Goal: Information Seeking & Learning: Learn about a topic

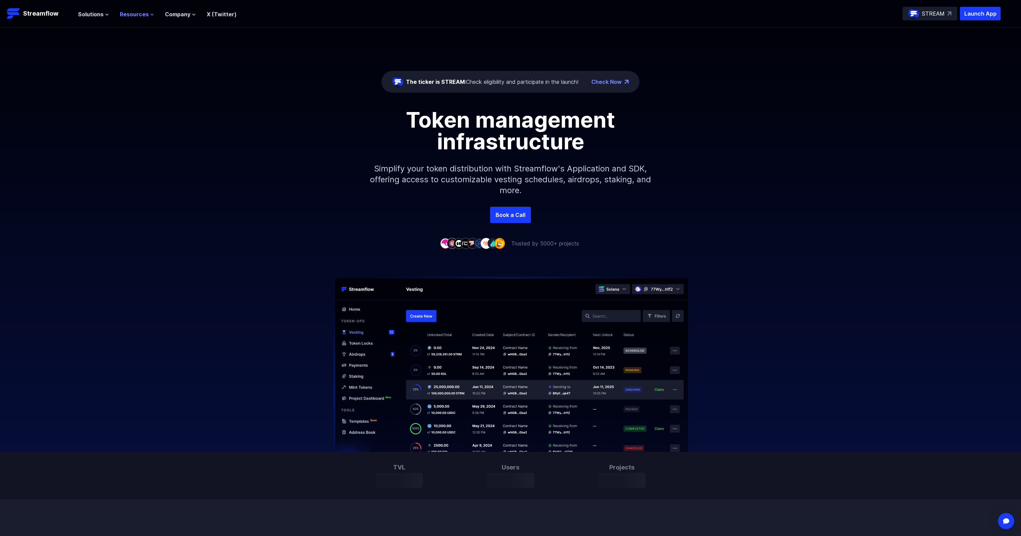
click at [150, 14] on icon at bounding box center [152, 15] width 4 height 4
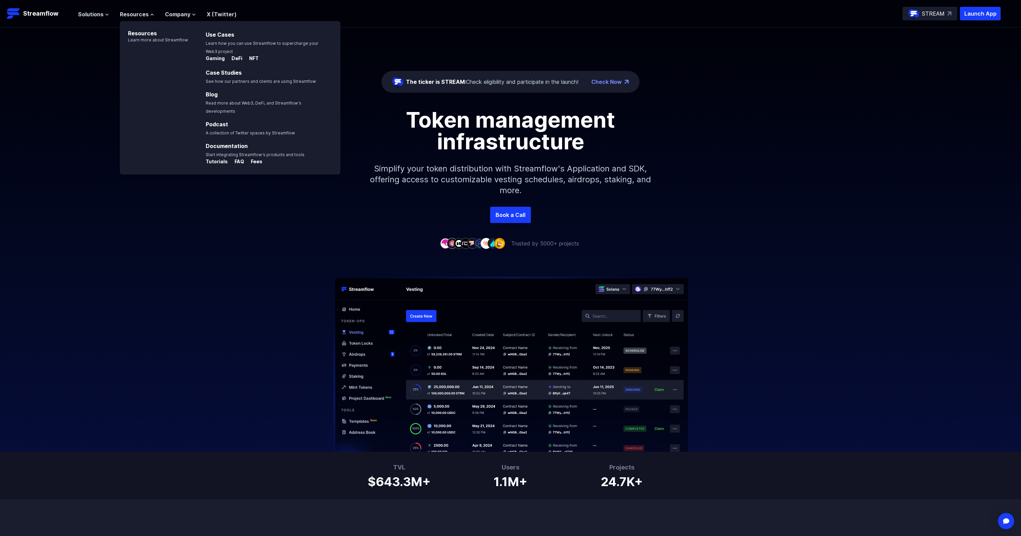
click at [450, 173] on p "Simplify your token distribution with Streamflow's Application and SDK, offerin…" at bounding box center [511, 179] width 292 height 54
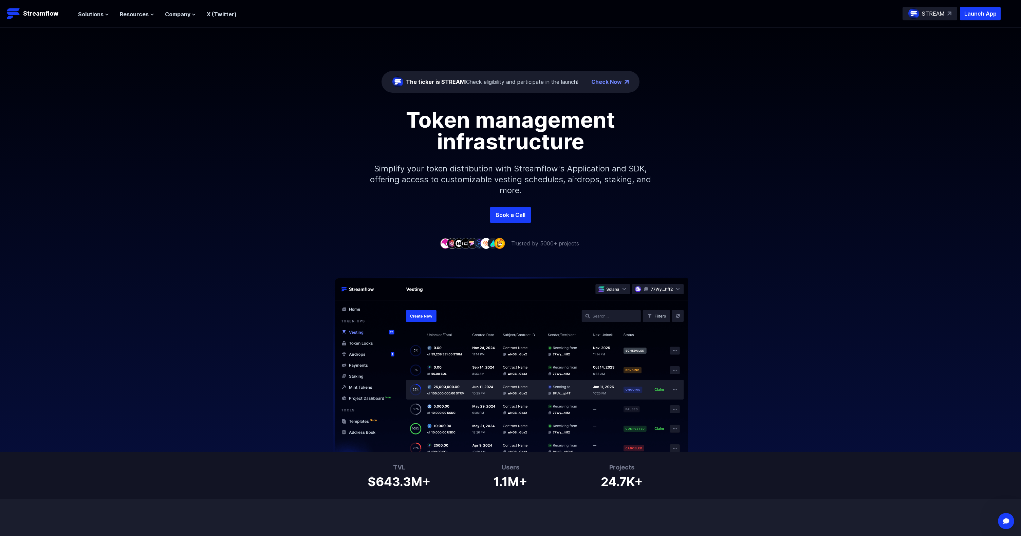
click at [252, 180] on div "Token management infrastructure Simplify your token distribution with Streamflo…" at bounding box center [510, 158] width 1021 height 98
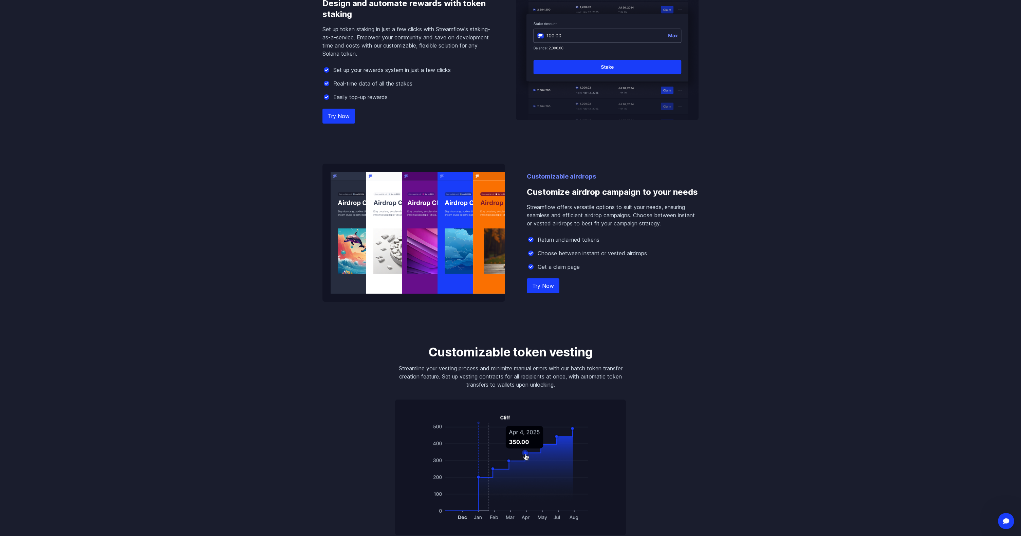
scroll to position [688, 0]
drag, startPoint x: 526, startPoint y: 193, endPoint x: 671, endPoint y: 194, distance: 145.3
click at [671, 194] on div "Customizable airdrops Customize airdrop campaign to your needs Streamflow offer…" at bounding box center [511, 232] width 376 height 138
click at [555, 193] on h3 "Customize airdrop campaign to your needs" at bounding box center [613, 192] width 172 height 22
drag, startPoint x: 555, startPoint y: 193, endPoint x: 629, endPoint y: 188, distance: 73.5
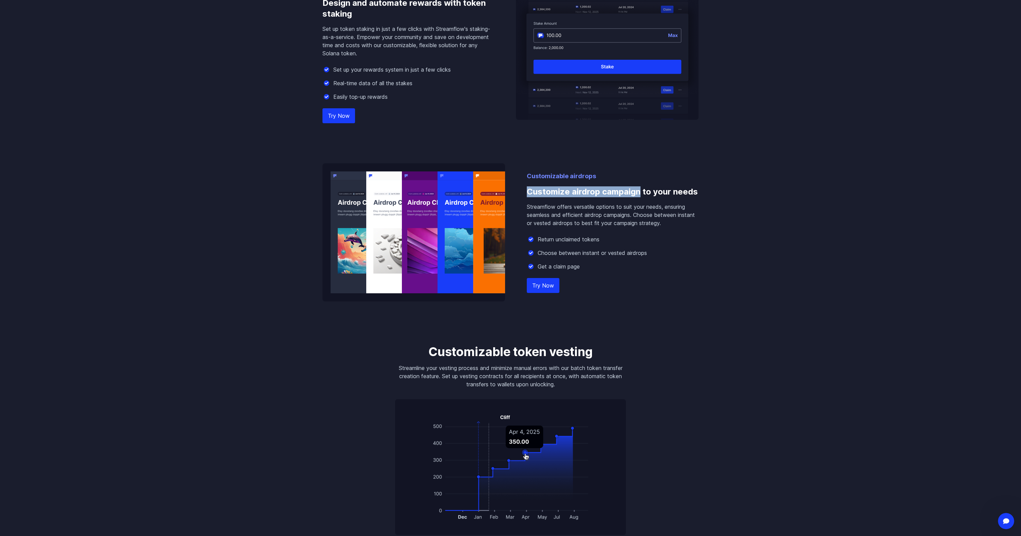
click at [629, 188] on h3 "Customize airdrop campaign to your needs" at bounding box center [613, 192] width 172 height 22
click at [604, 193] on h3 "Customize airdrop campaign to your needs" at bounding box center [613, 192] width 172 height 22
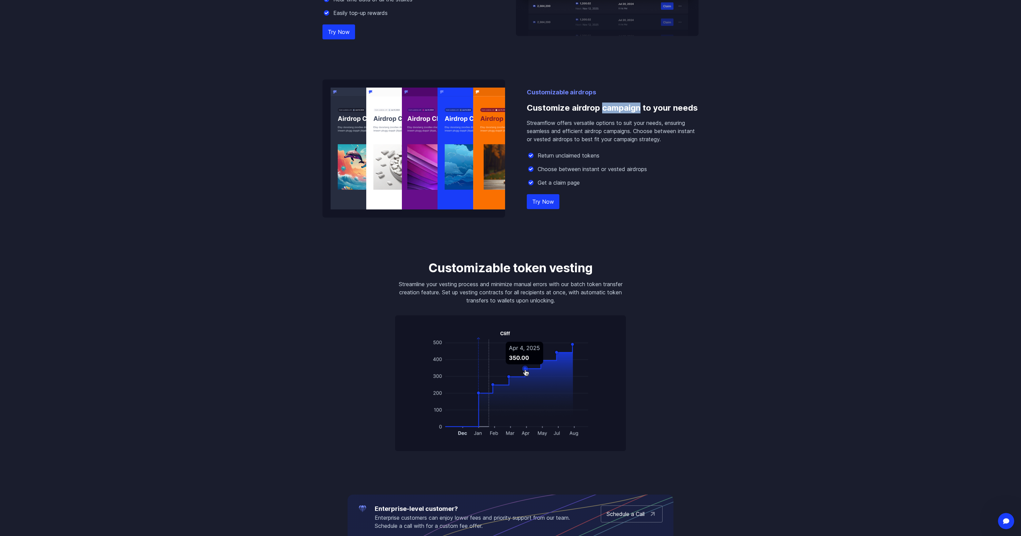
scroll to position [774, 0]
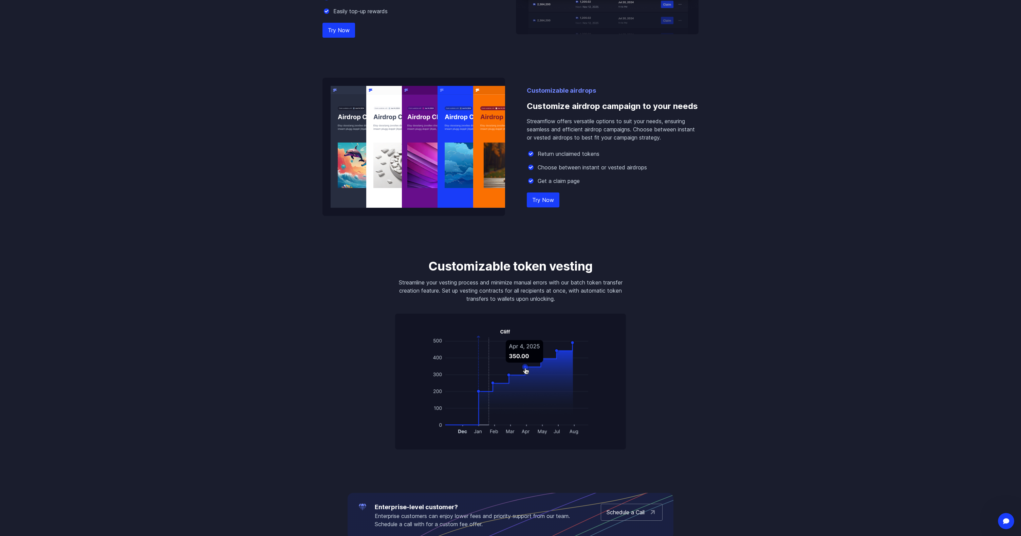
click at [464, 267] on h3 "Customizable token vesting" at bounding box center [510, 266] width 231 height 14
click at [524, 265] on h3 "Customizable token vesting" at bounding box center [510, 266] width 231 height 14
click at [528, 267] on h3 "Customizable token vesting" at bounding box center [510, 266] width 231 height 14
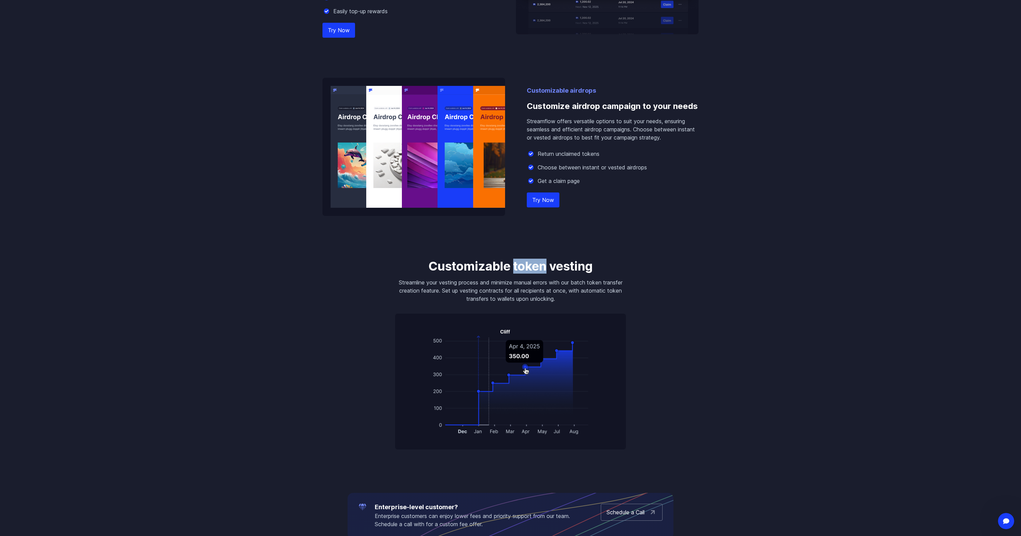
click at [528, 267] on h3 "Customizable token vesting" at bounding box center [510, 266] width 231 height 14
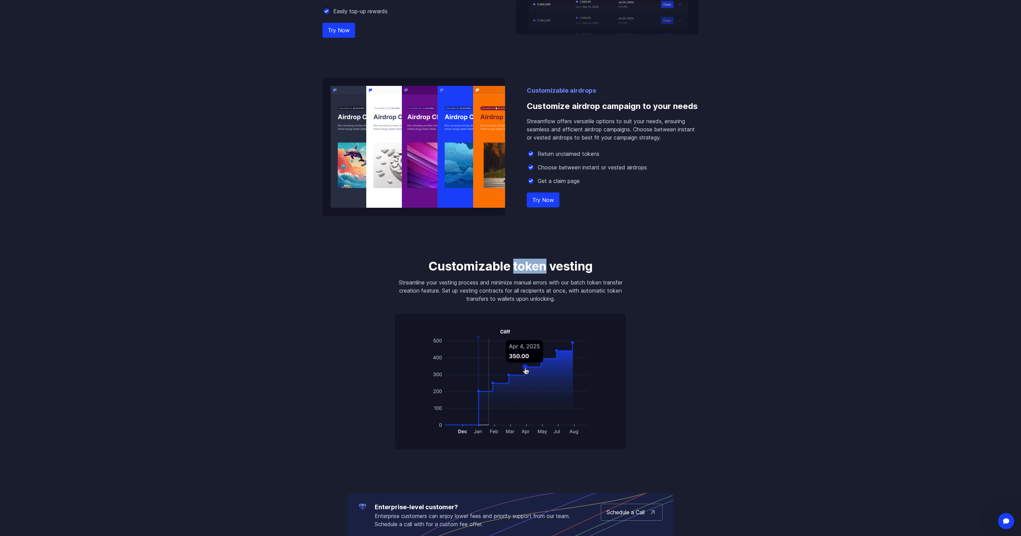
click at [528, 267] on h3 "Customizable token vesting" at bounding box center [510, 266] width 231 height 14
click at [470, 267] on h3 "Customizable token vesting" at bounding box center [510, 266] width 231 height 14
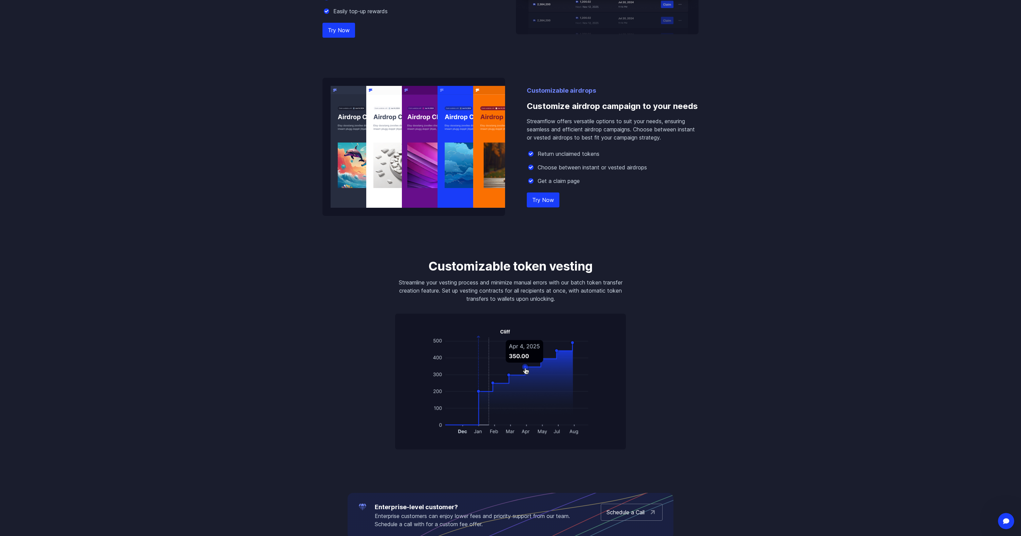
click at [467, 267] on h3 "Customizable token vesting" at bounding box center [510, 266] width 231 height 14
click at [469, 267] on h3 "Customizable token vesting" at bounding box center [510, 266] width 231 height 14
click at [468, 267] on h3 "Customizable token vesting" at bounding box center [510, 266] width 231 height 14
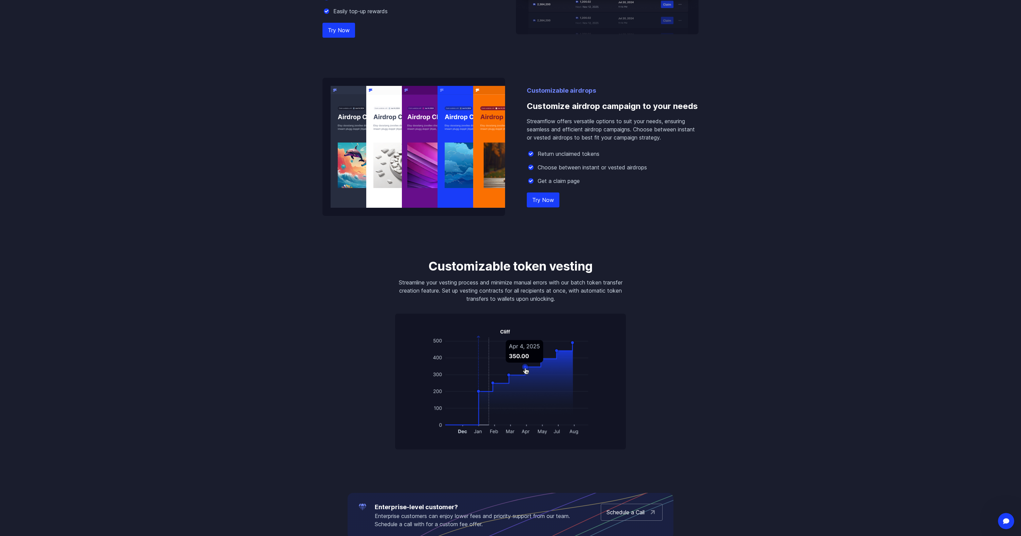
click at [527, 266] on h3 "Customizable token vesting" at bounding box center [510, 266] width 231 height 14
click at [528, 267] on h3 "Customizable token vesting" at bounding box center [510, 266] width 231 height 14
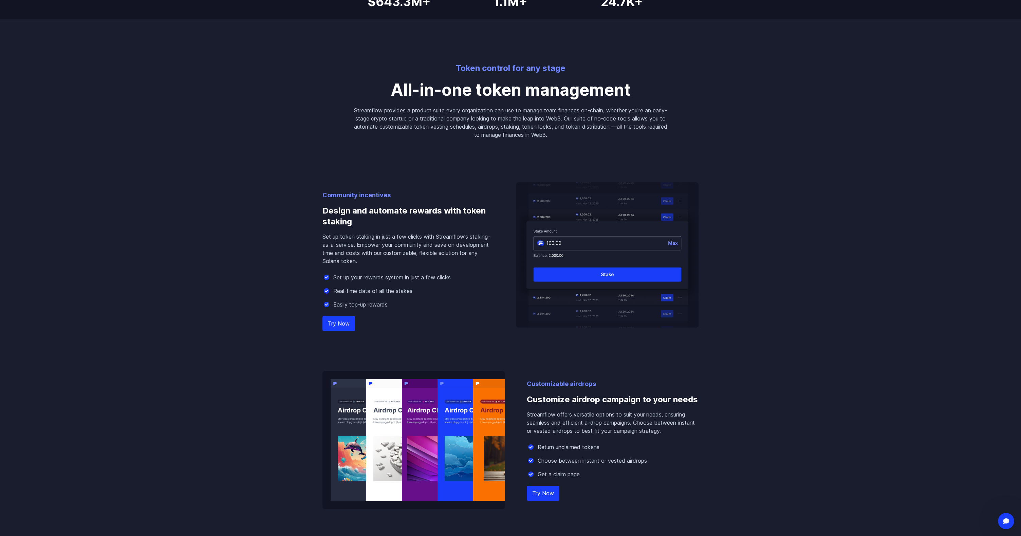
scroll to position [478, 0]
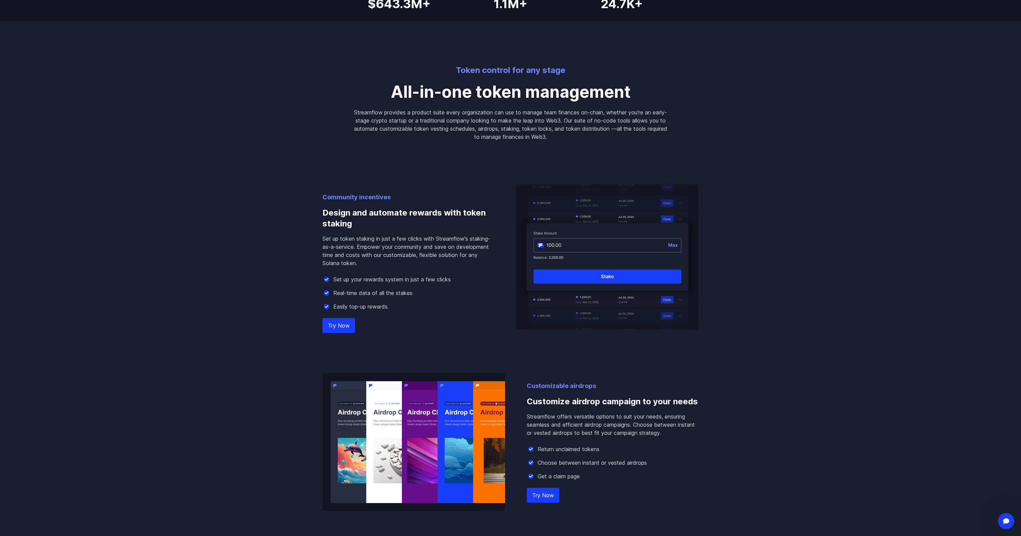
click at [496, 93] on p "All-in-one token management" at bounding box center [510, 92] width 315 height 16
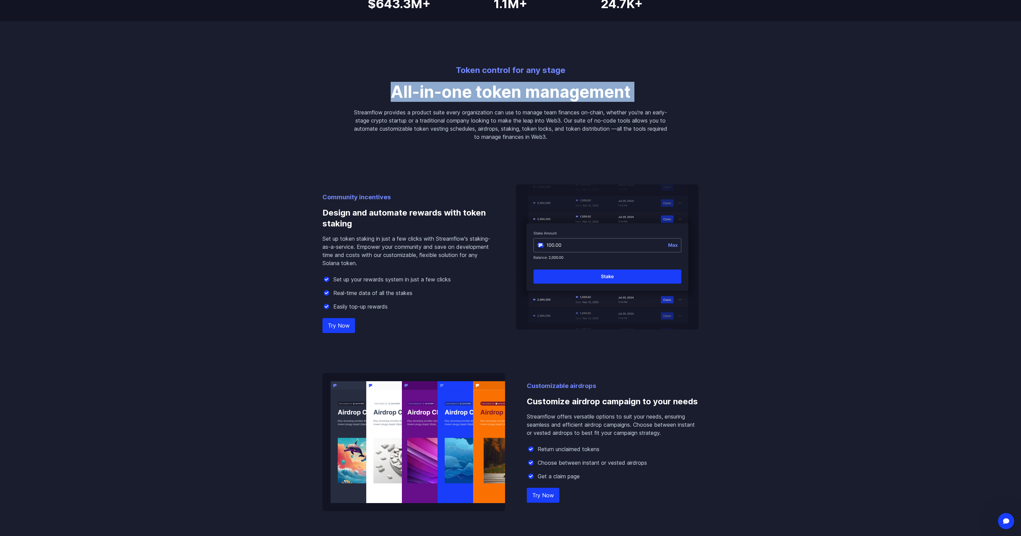
click at [496, 93] on p "All-in-one token management" at bounding box center [510, 92] width 315 height 16
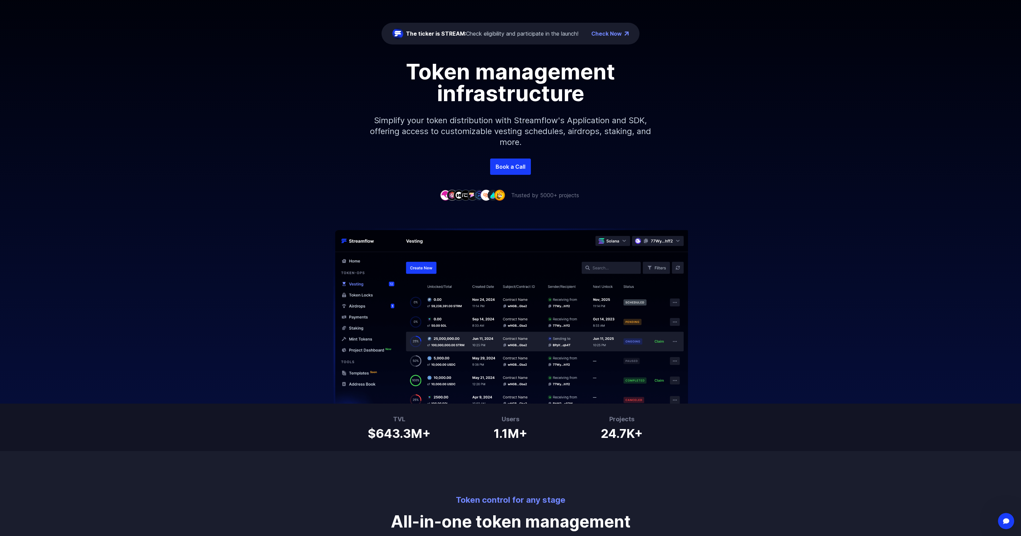
scroll to position [0, 0]
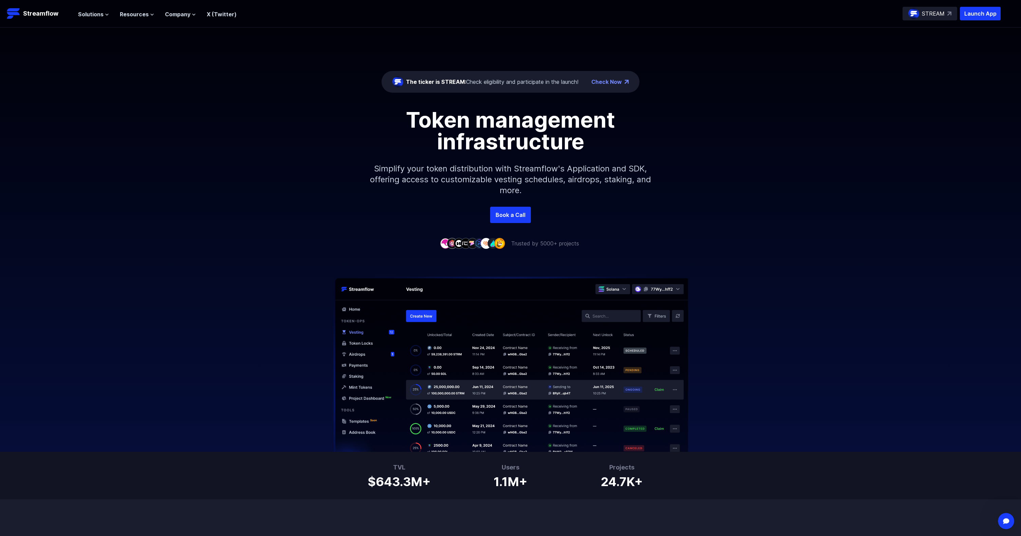
click at [541, 122] on h1 "Token management infrastructure" at bounding box center [511, 130] width 306 height 43
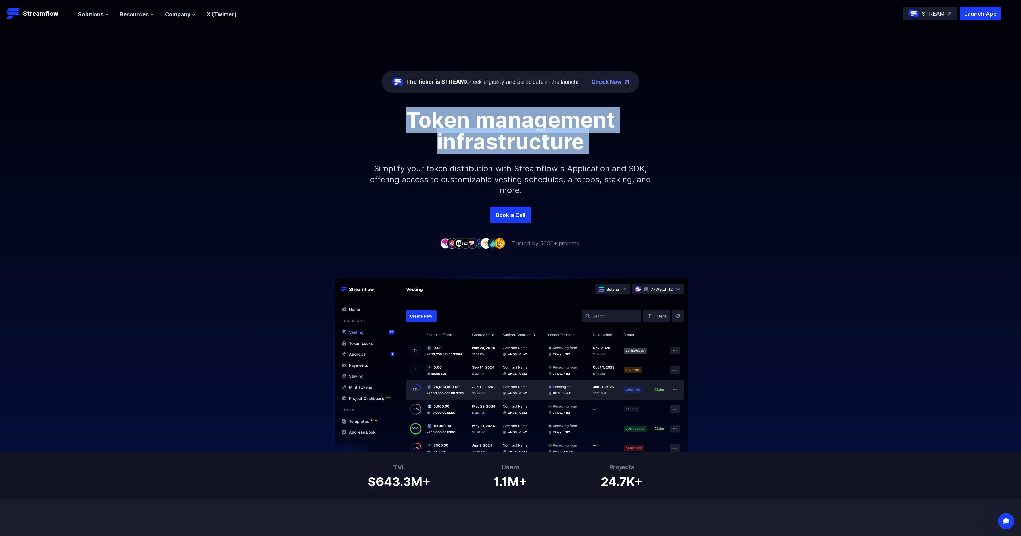
click at [541, 122] on h1 "Token management infrastructure" at bounding box center [511, 130] width 306 height 43
click at [465, 120] on h1 "Token management infrastructure" at bounding box center [511, 130] width 306 height 43
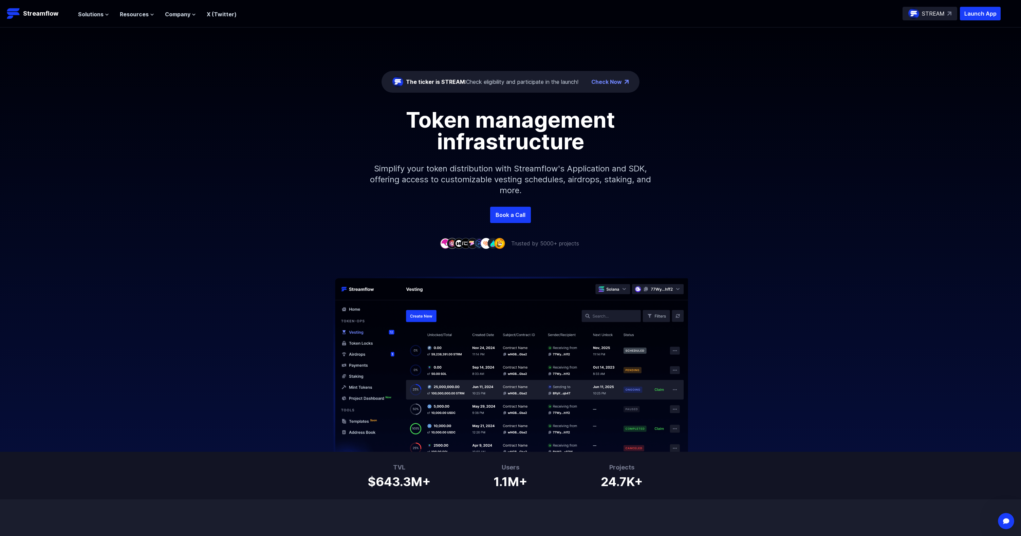
click at [455, 122] on h1 "Token management infrastructure" at bounding box center [511, 130] width 306 height 43
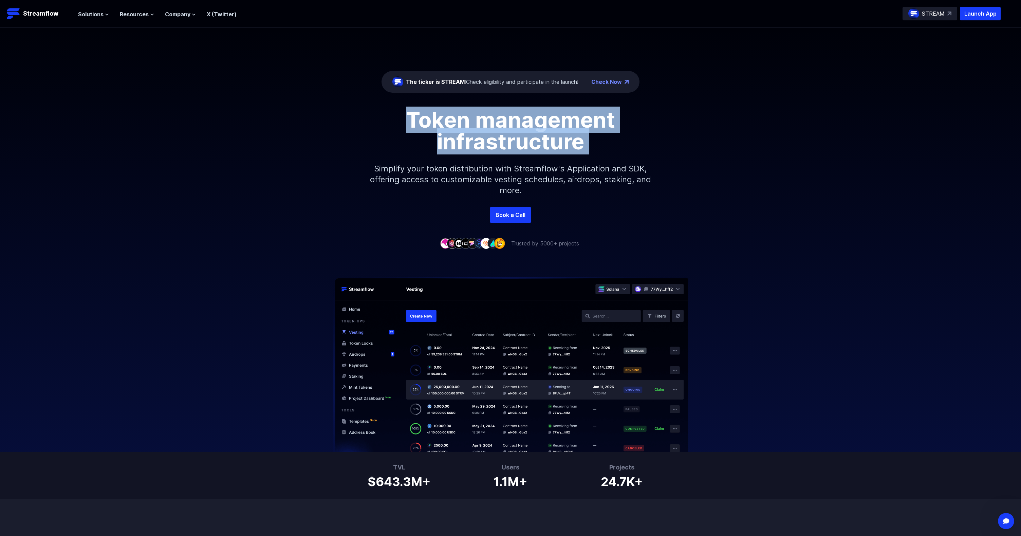
click at [455, 122] on h1 "Token management infrastructure" at bounding box center [511, 130] width 306 height 43
click at [506, 122] on h1 "Token management infrastructure" at bounding box center [511, 130] width 306 height 43
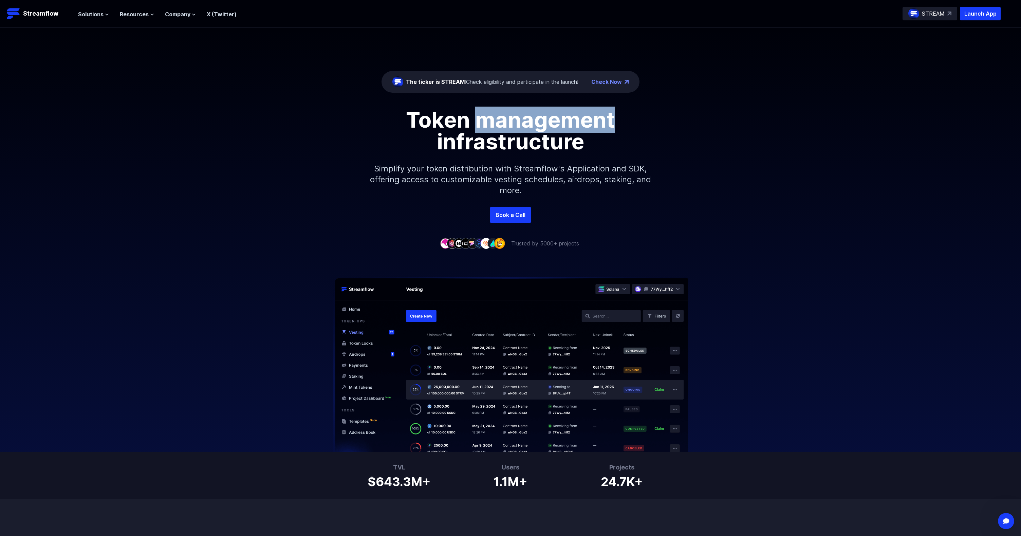
click at [506, 122] on h1 "Token management infrastructure" at bounding box center [511, 130] width 306 height 43
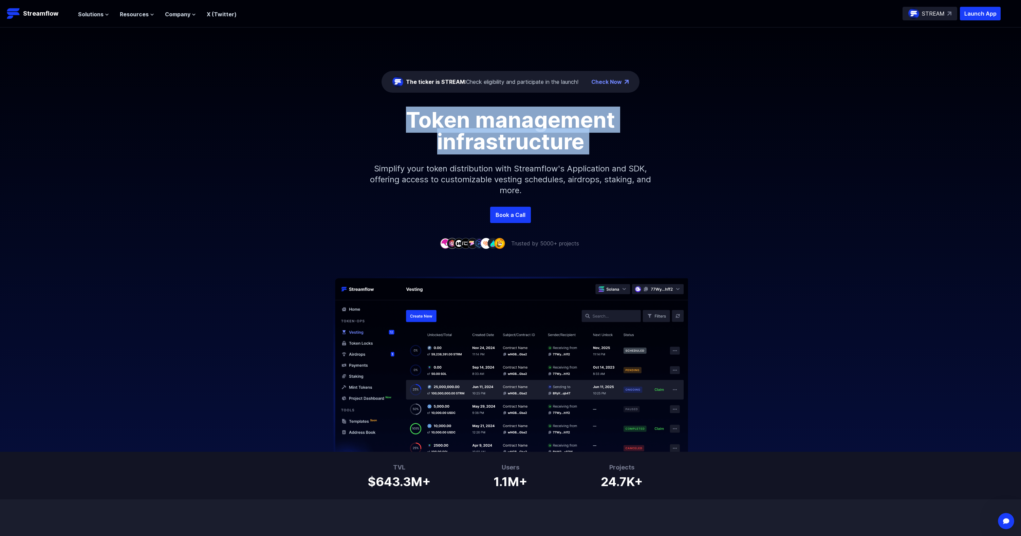
click at [506, 122] on h1 "Token management infrastructure" at bounding box center [511, 130] width 306 height 43
click at [507, 141] on h1 "Token management infrastructure" at bounding box center [511, 130] width 306 height 43
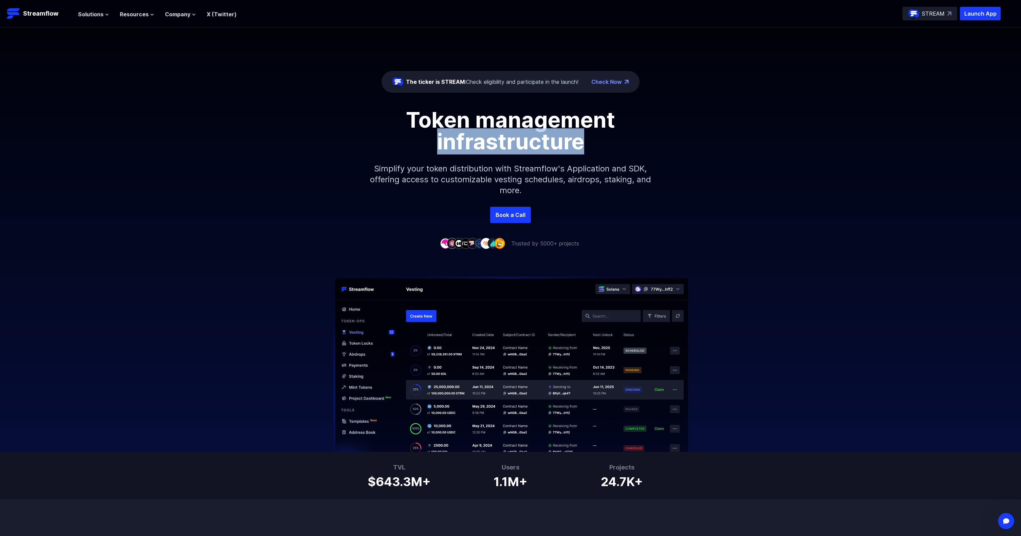
click at [507, 141] on h1 "Token management infrastructure" at bounding box center [511, 130] width 306 height 43
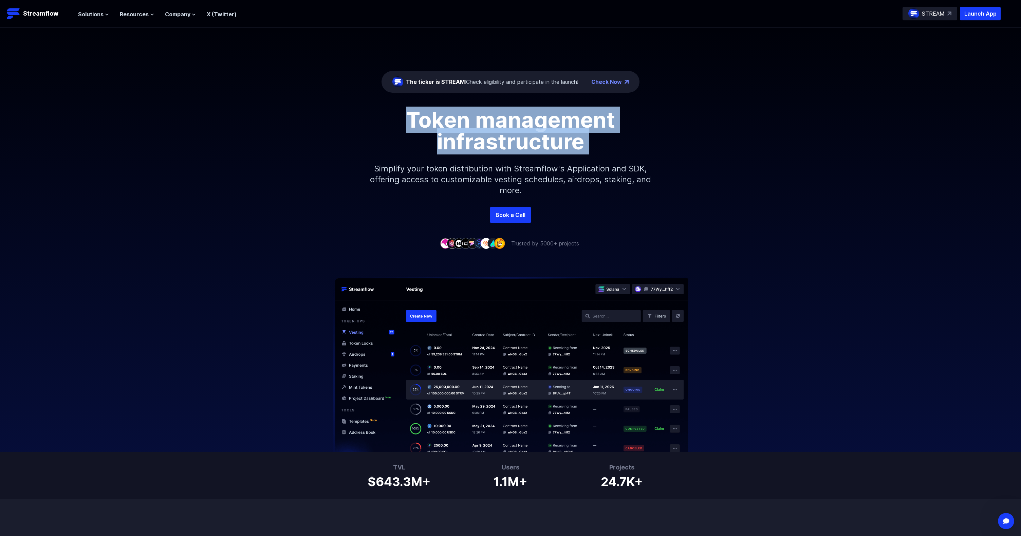
click at [507, 141] on h1 "Token management infrastructure" at bounding box center [511, 130] width 306 height 43
click at [503, 119] on h1 "Token management infrastructure" at bounding box center [511, 130] width 306 height 43
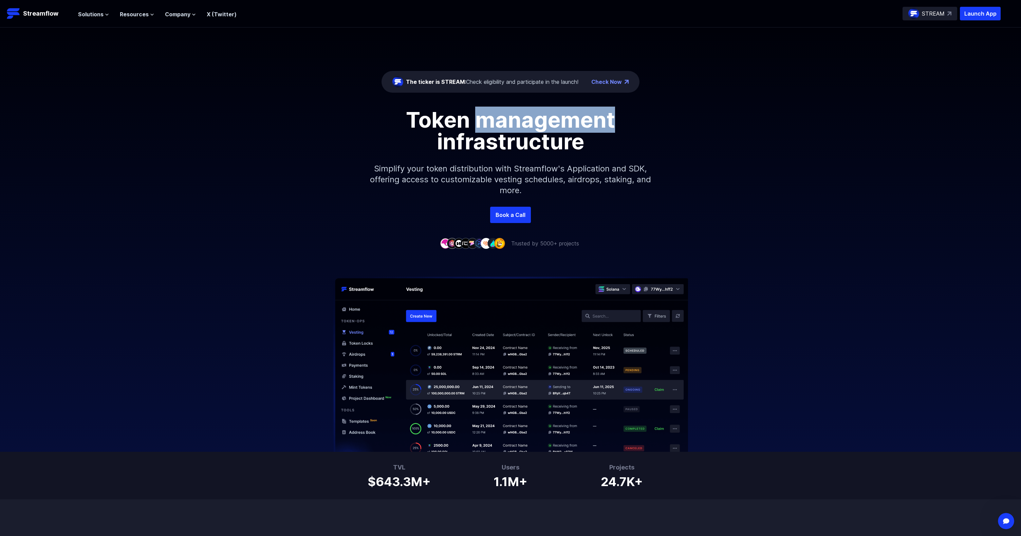
click at [503, 119] on h1 "Token management infrastructure" at bounding box center [511, 130] width 306 height 43
click at [504, 120] on h1 "Token management infrastructure" at bounding box center [511, 130] width 306 height 43
click at [505, 141] on h1 "Token management infrastructure" at bounding box center [511, 130] width 306 height 43
drag, startPoint x: 505, startPoint y: 141, endPoint x: 498, endPoint y: 116, distance: 26.5
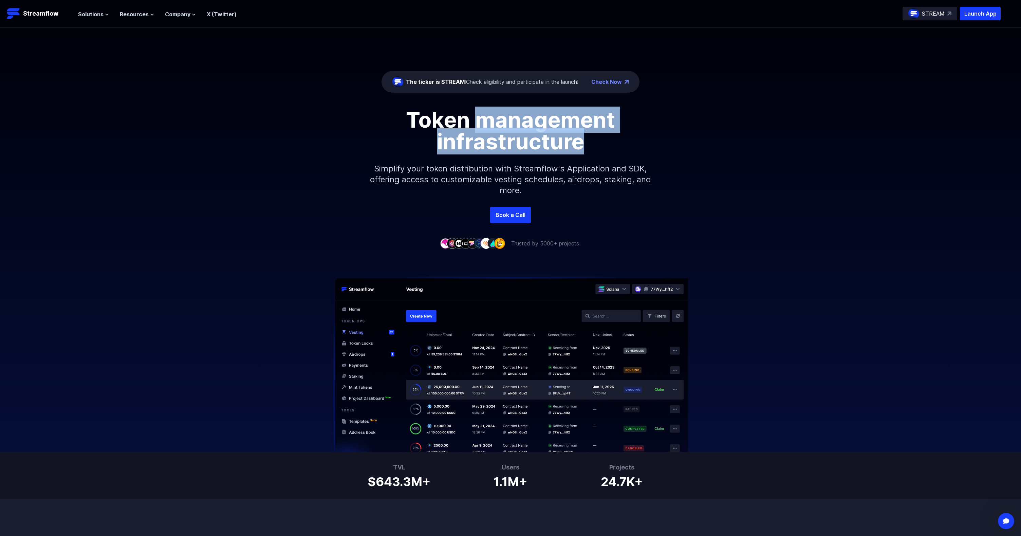
click at [498, 116] on h1 "Token management infrastructure" at bounding box center [511, 130] width 306 height 43
click at [531, 126] on h1 "Token management infrastructure" at bounding box center [511, 130] width 306 height 43
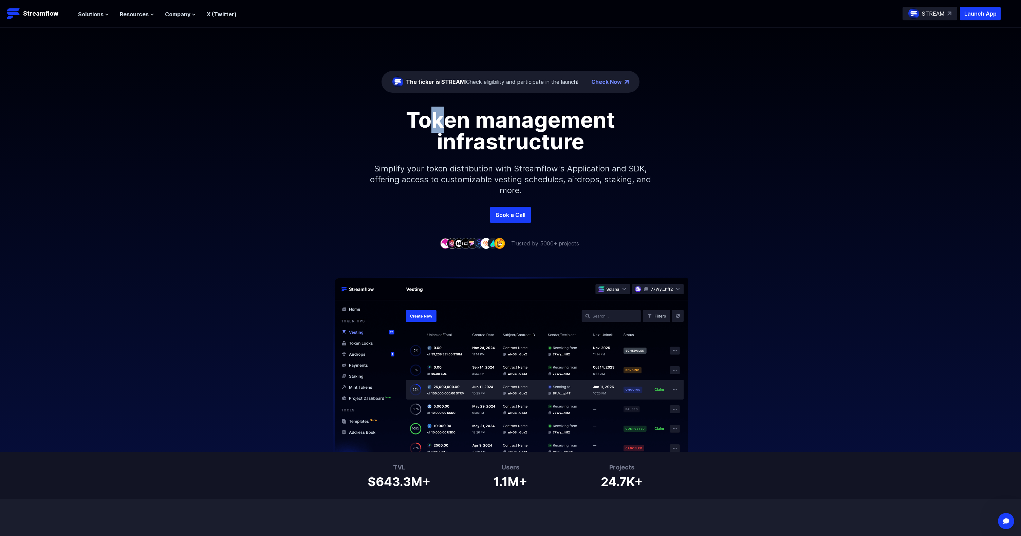
drag, startPoint x: 438, startPoint y: 122, endPoint x: 434, endPoint y: 122, distance: 3.8
click at [434, 122] on h1 "Token management infrastructure" at bounding box center [511, 130] width 306 height 43
drag, startPoint x: 547, startPoint y: 121, endPoint x: 537, endPoint y: 122, distance: 10.2
click at [537, 122] on h1 "Token management infrastructure" at bounding box center [511, 130] width 306 height 43
click at [540, 124] on h1 "Token management infrastructure" at bounding box center [511, 130] width 306 height 43
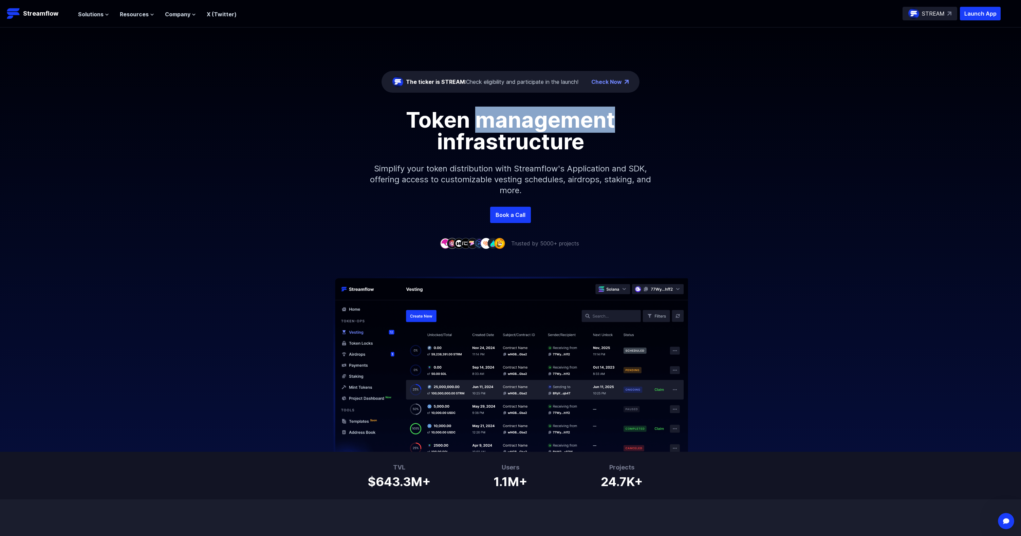
click at [540, 124] on h1 "Token management infrastructure" at bounding box center [511, 130] width 306 height 43
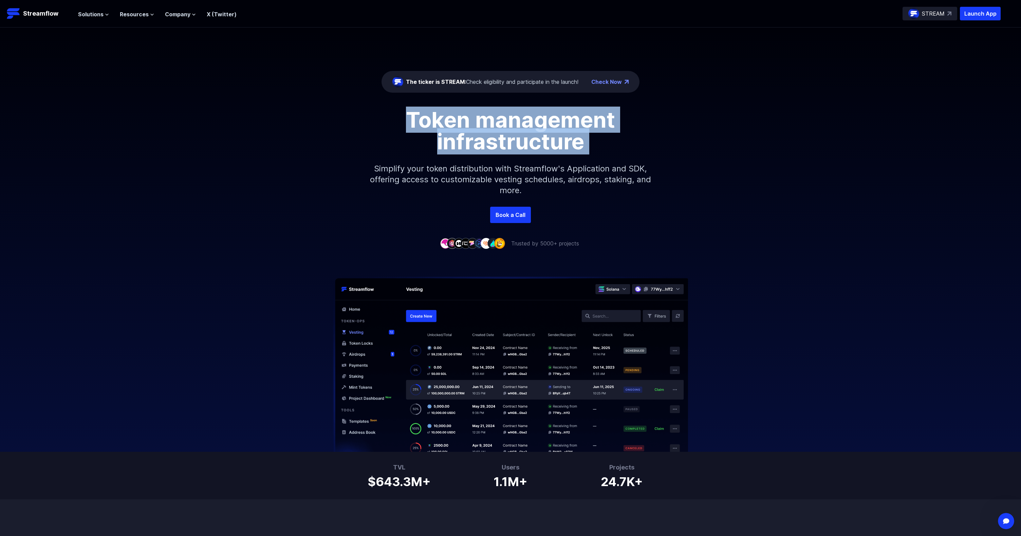
click at [540, 124] on h1 "Token management infrastructure" at bounding box center [511, 130] width 306 height 43
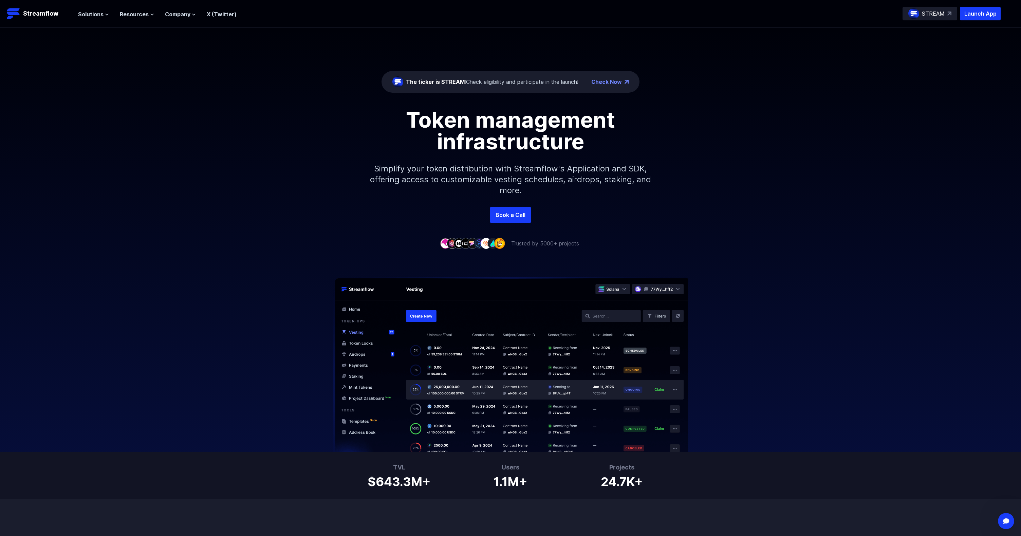
click at [530, 124] on h1 "Token management infrastructure" at bounding box center [511, 130] width 306 height 43
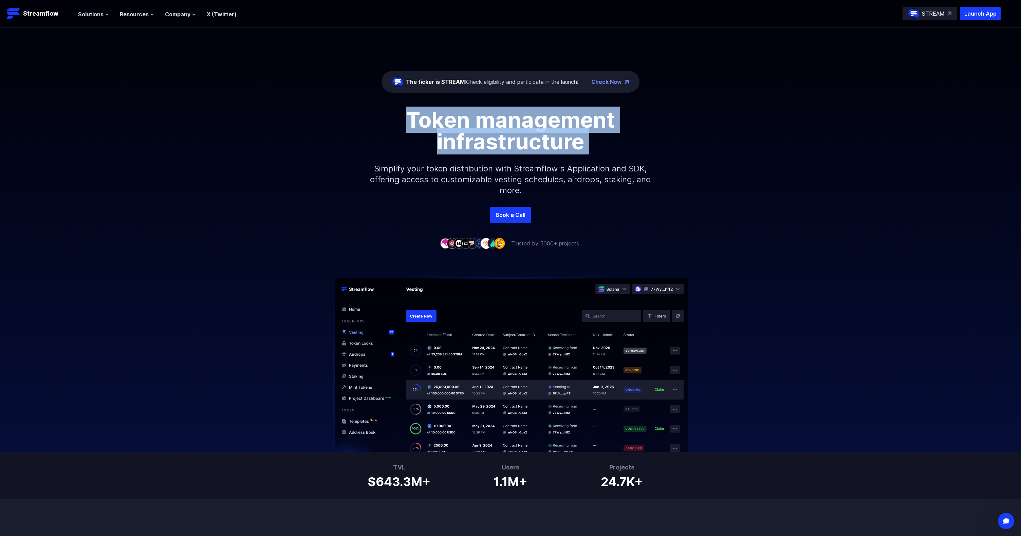
click at [530, 124] on h1 "Token management infrastructure" at bounding box center [511, 130] width 306 height 43
click at [520, 137] on h1 "Token management infrastructure" at bounding box center [511, 130] width 306 height 43
